Goal: Navigation & Orientation: Find specific page/section

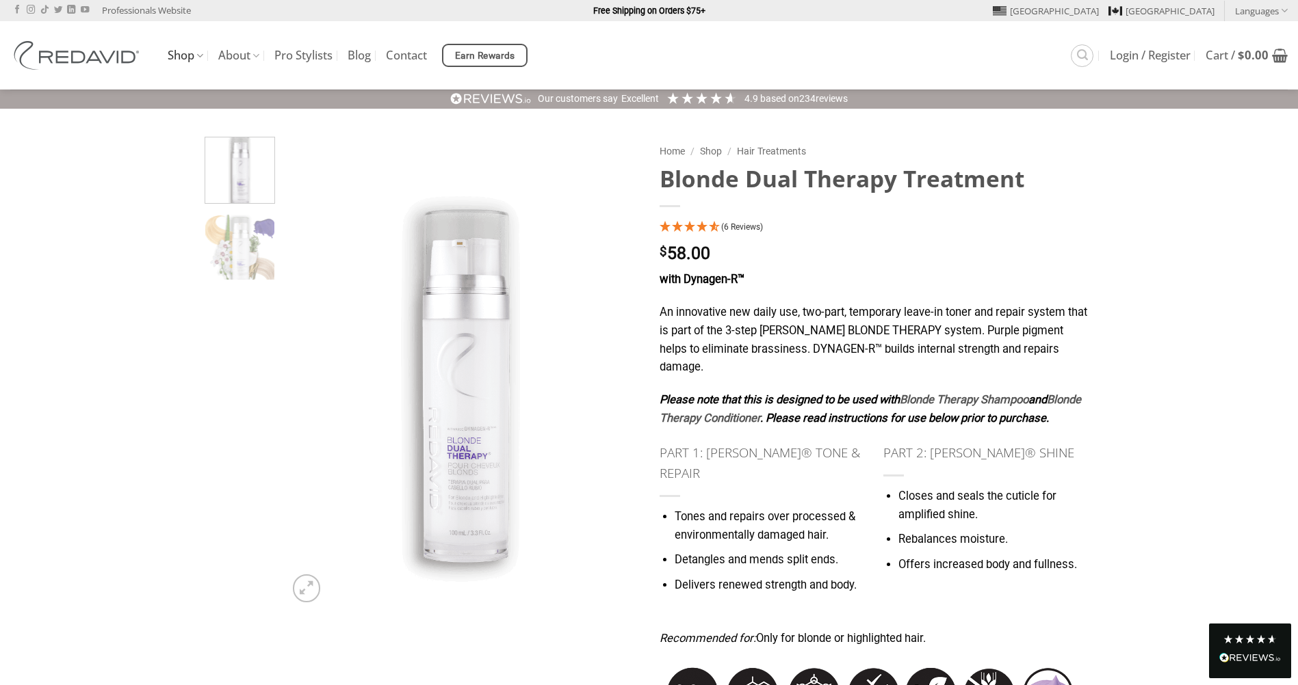
click at [180, 57] on link "Shop" at bounding box center [186, 55] width 36 height 27
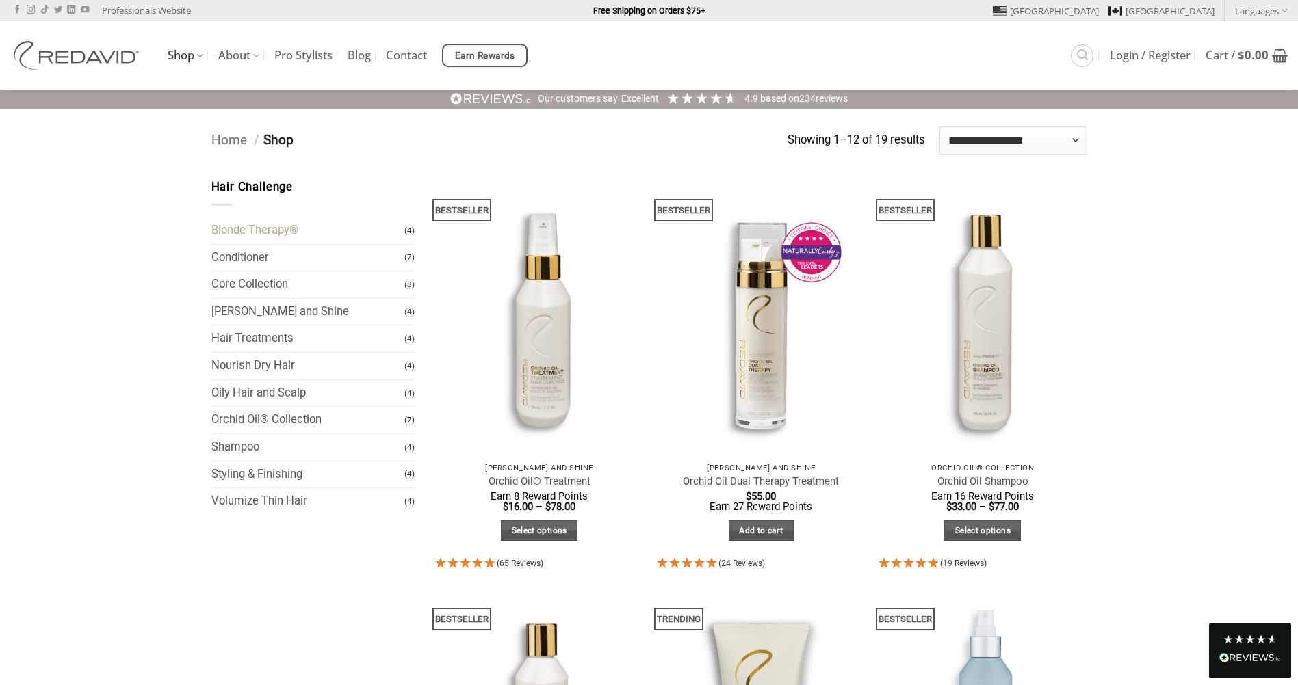
click at [268, 233] on link "Blonde Therapy®" at bounding box center [308, 231] width 194 height 27
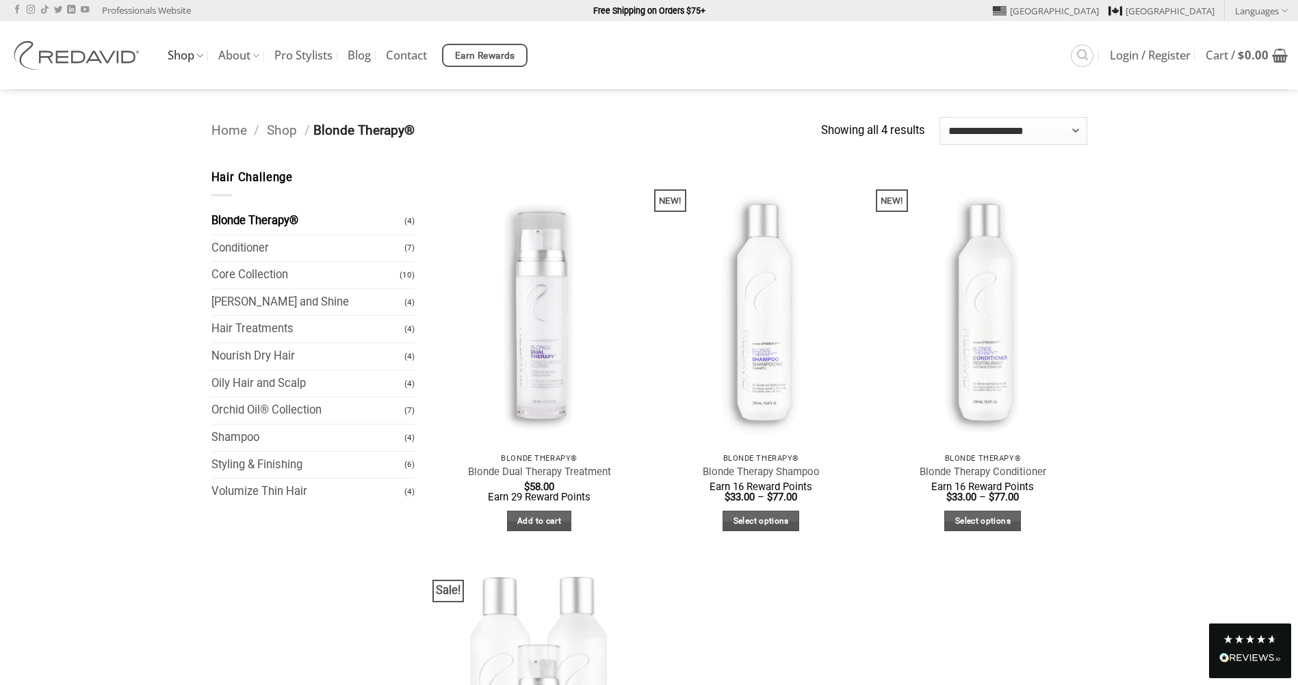
scroll to position [274, 0]
